Goal: Check status: Check status

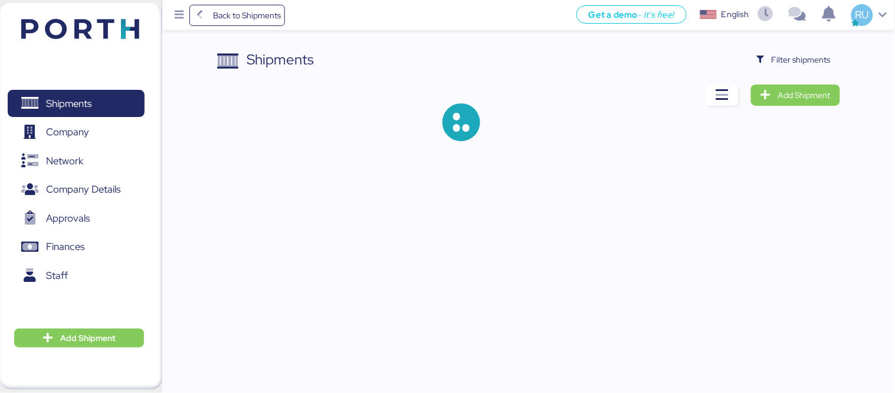
click at [793, 71] on div "Shipments Filter shipments Add Shipment" at bounding box center [528, 104] width 623 height 111
click at [787, 65] on span "Filter shipments" at bounding box center [801, 60] width 59 height 14
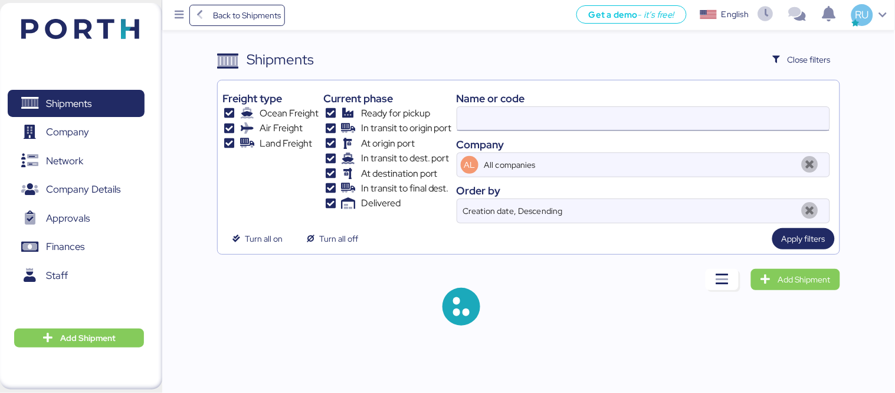
click at [645, 118] on input at bounding box center [643, 119] width 372 height 24
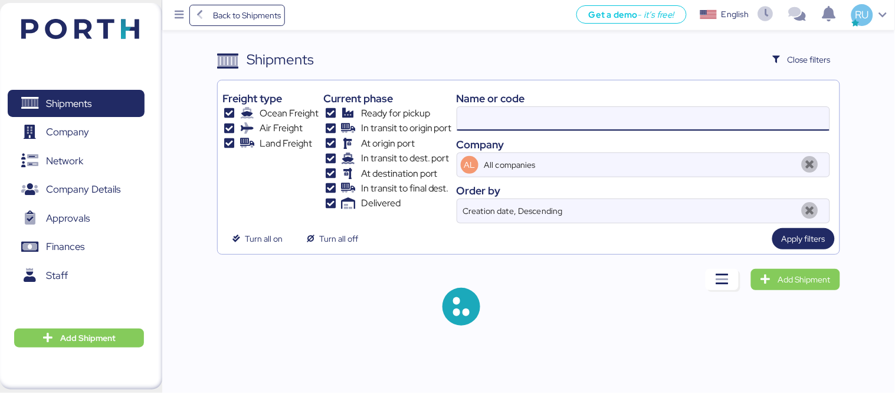
paste input "O0052069"
type input "O0052069"
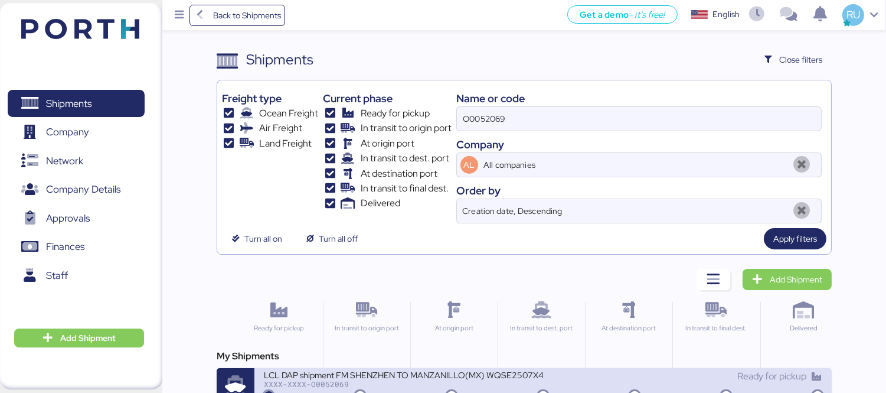
click at [447, 376] on div "LCL DAP shipment FM SHENZHEN TO MANZANILLO(MX) WQSE2507X48" at bounding box center [403, 374] width 279 height 10
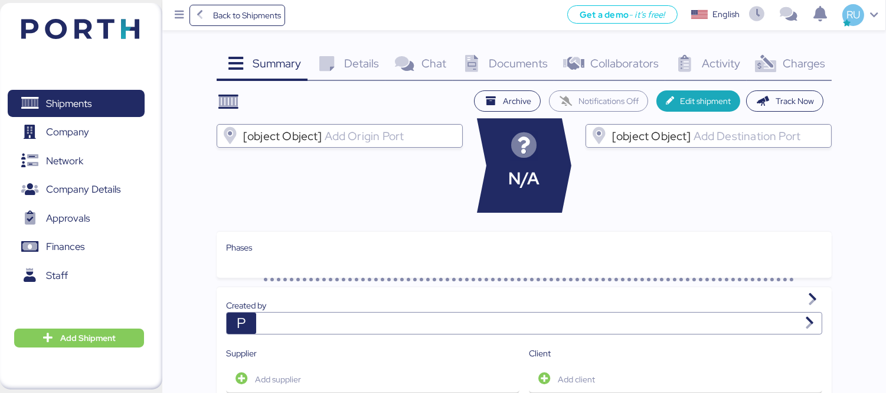
click at [510, 65] on span "Documents" at bounding box center [518, 62] width 59 height 15
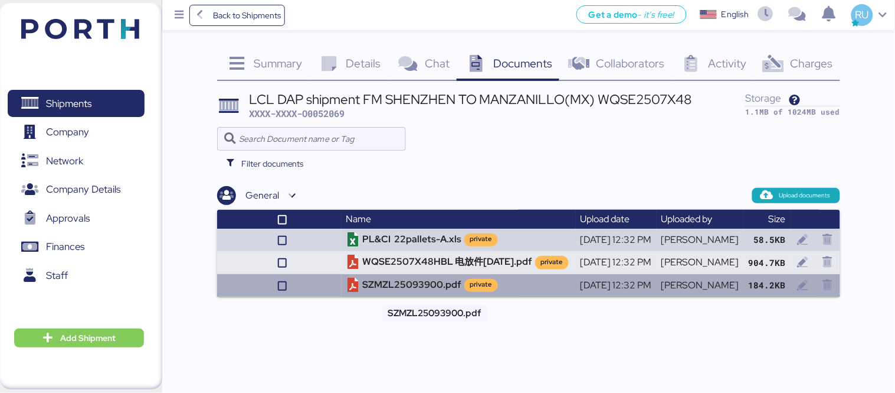
click at [357, 287] on td "SZMZL25093900.pdf private" at bounding box center [459, 285] width 234 height 22
